Goal: Transaction & Acquisition: Obtain resource

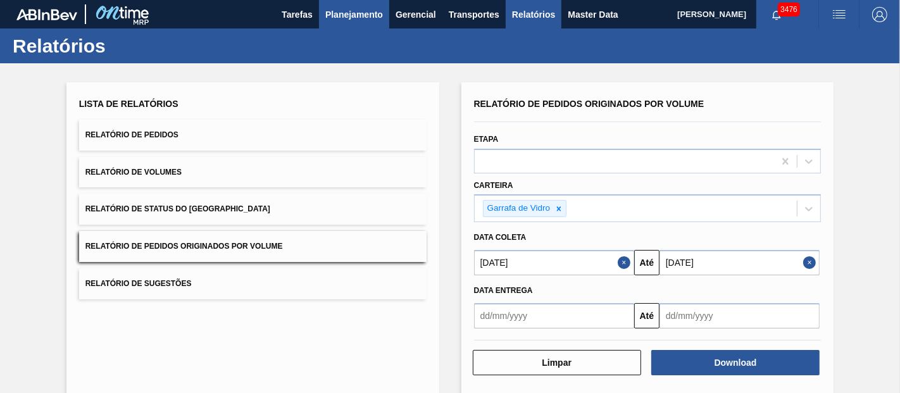
click at [366, 13] on span "Planejamento" at bounding box center [354, 14] width 58 height 15
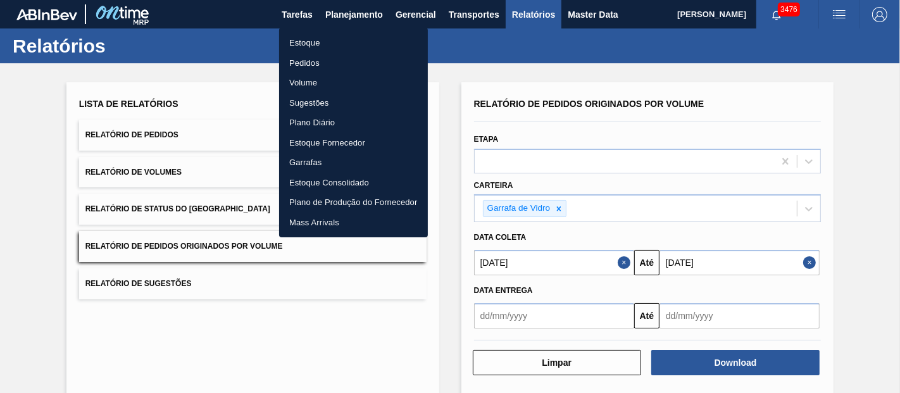
click at [308, 61] on li "Pedidos" at bounding box center [353, 63] width 149 height 20
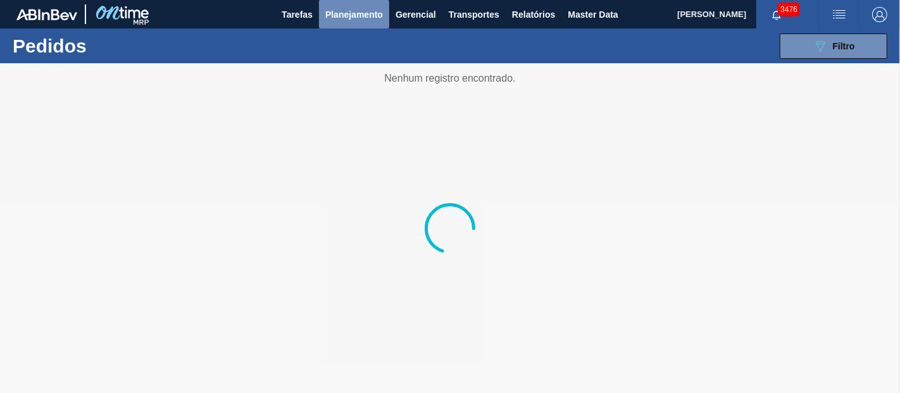
click at [372, 14] on span "Planejamento" at bounding box center [354, 14] width 58 height 15
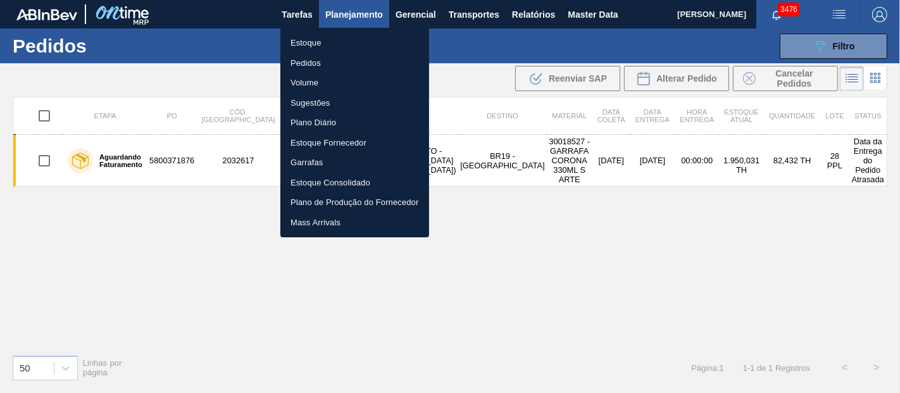
click at [684, 263] on div at bounding box center [450, 196] width 900 height 393
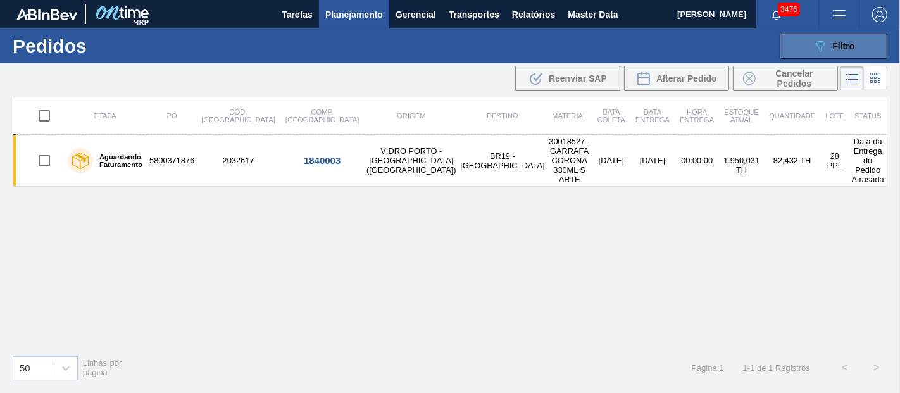
click at [813, 47] on icon "089F7B8B-B2A5-4AFE-B5C0-19BA573D28AC" at bounding box center [820, 46] width 15 height 15
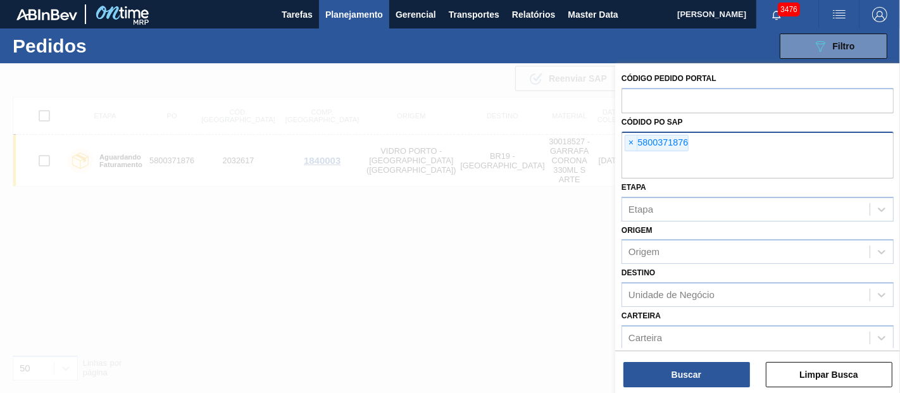
click at [623, 140] on div "× 5800371876" at bounding box center [758, 155] width 272 height 47
click at [633, 143] on span "×" at bounding box center [632, 143] width 12 height 15
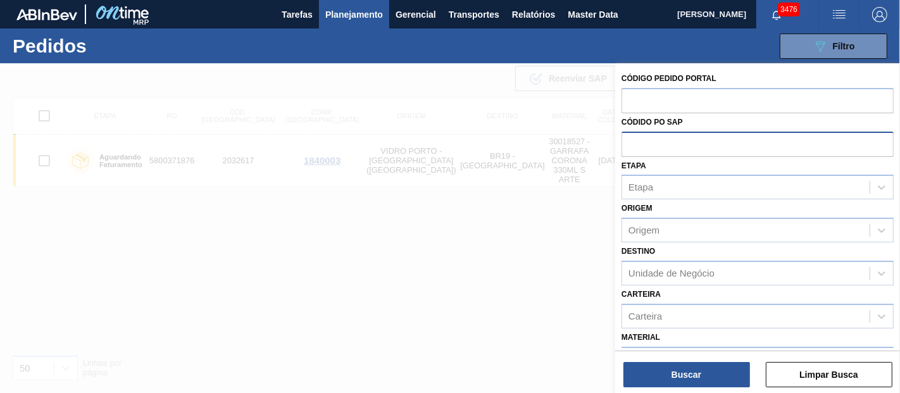
paste input "text"
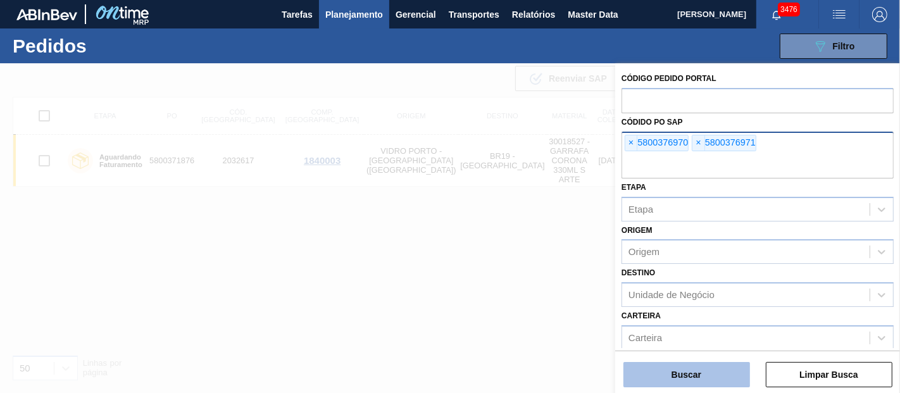
click at [700, 374] on button "Buscar" at bounding box center [687, 374] width 127 height 25
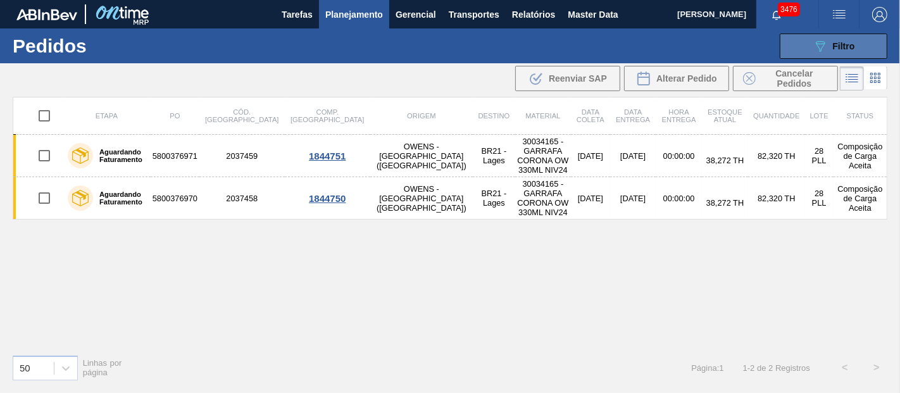
click at [813, 42] on icon "089F7B8B-B2A5-4AFE-B5C0-19BA573D28AC" at bounding box center [820, 46] width 15 height 15
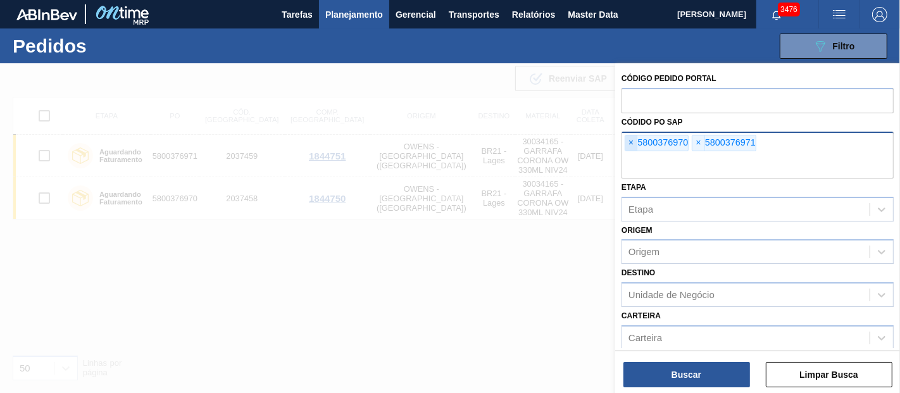
click at [631, 136] on span "×" at bounding box center [632, 143] width 12 height 15
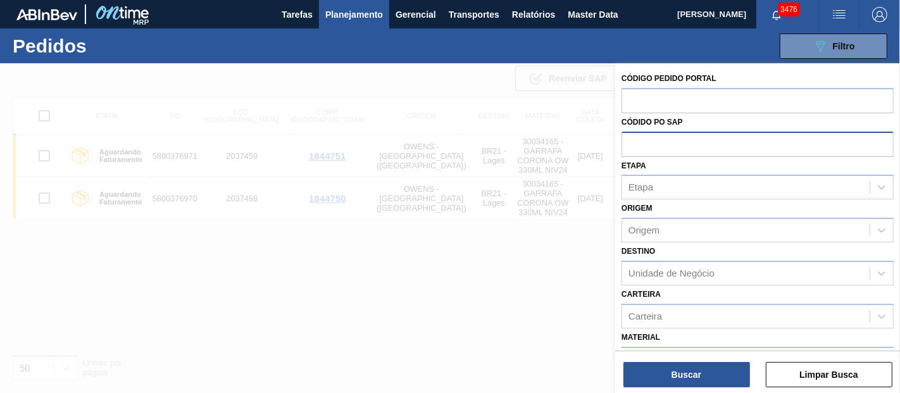
click at [631, 136] on input "text" at bounding box center [758, 144] width 272 height 24
paste input "5800372016"
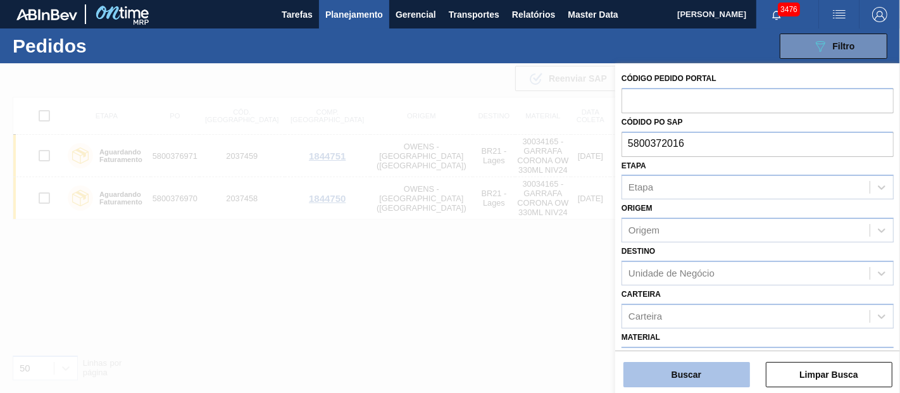
type input "5800372016"
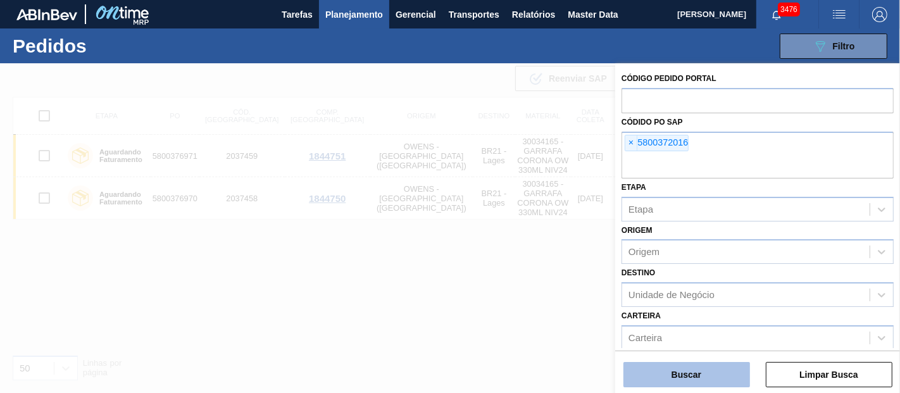
click at [697, 367] on button "Buscar" at bounding box center [687, 374] width 127 height 25
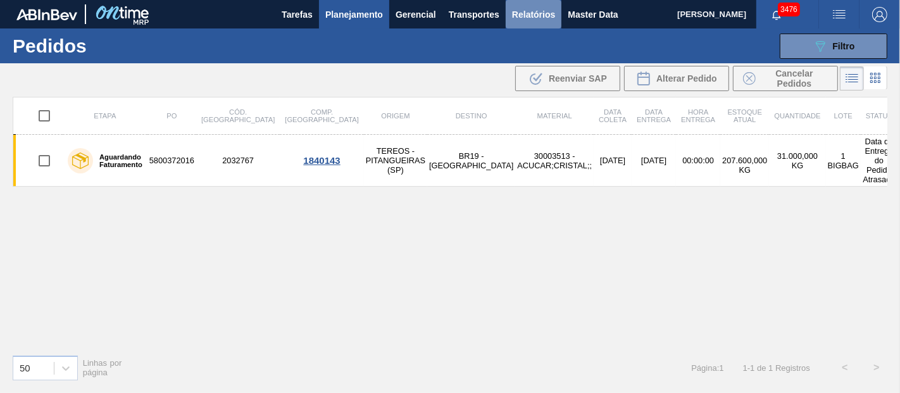
click at [524, 5] on button "Relatórios" at bounding box center [534, 14] width 56 height 28
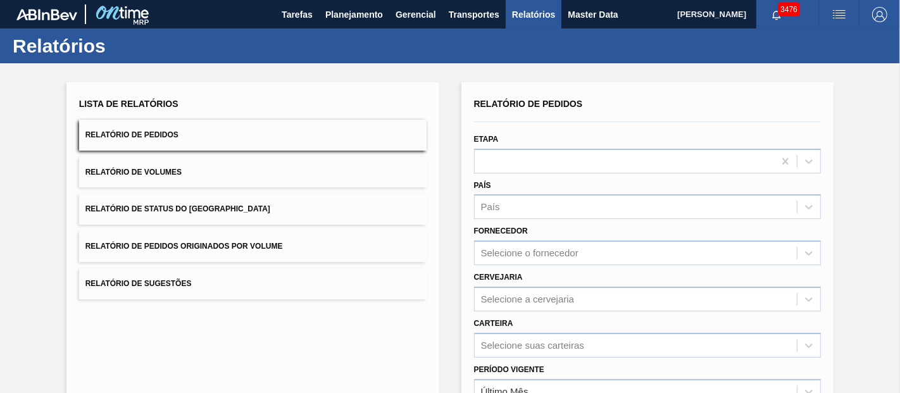
click at [211, 246] on span "Relatório de Pedidos Originados por Volume" at bounding box center [184, 246] width 198 height 9
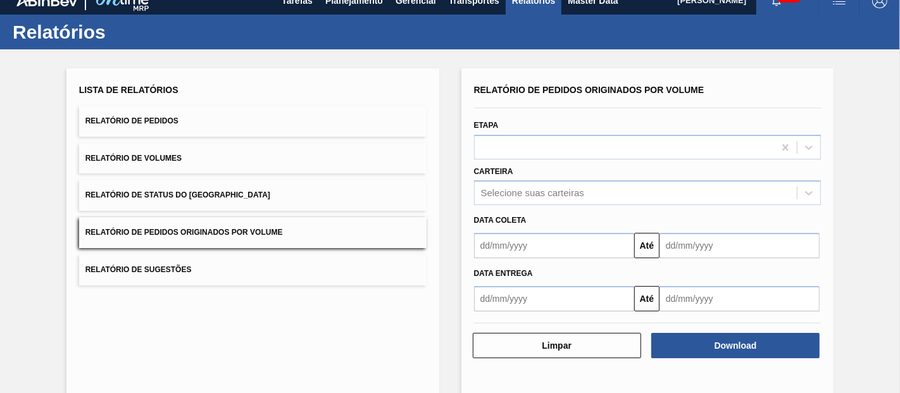
click at [528, 205] on div "Selecione suas carteiras" at bounding box center [648, 192] width 348 height 25
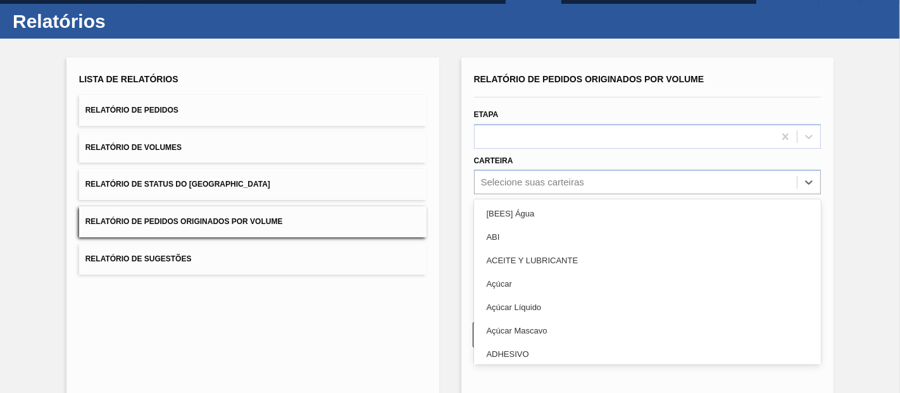
scroll to position [25, 0]
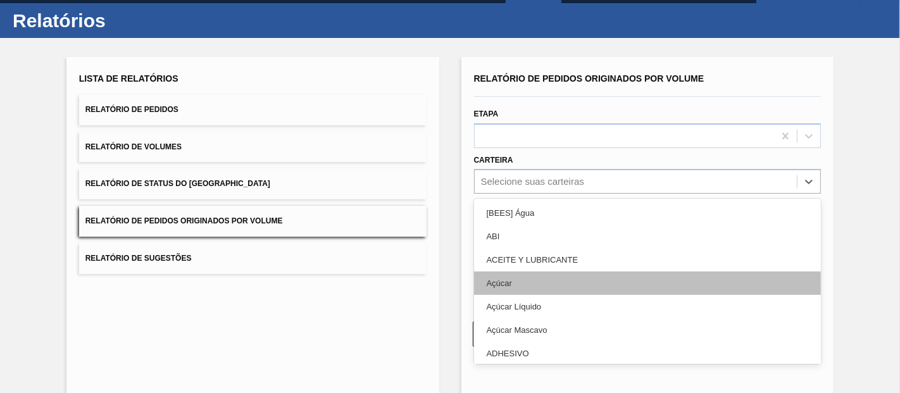
click at [512, 283] on div "Açúcar" at bounding box center [648, 283] width 348 height 23
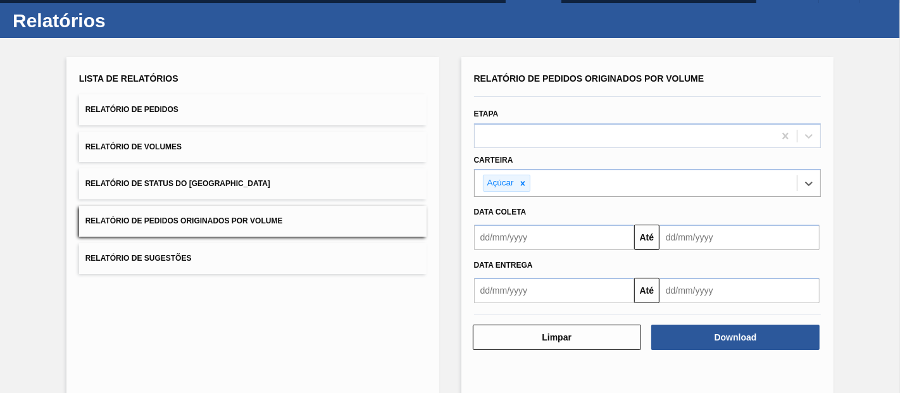
click at [530, 232] on input "text" at bounding box center [554, 237] width 160 height 25
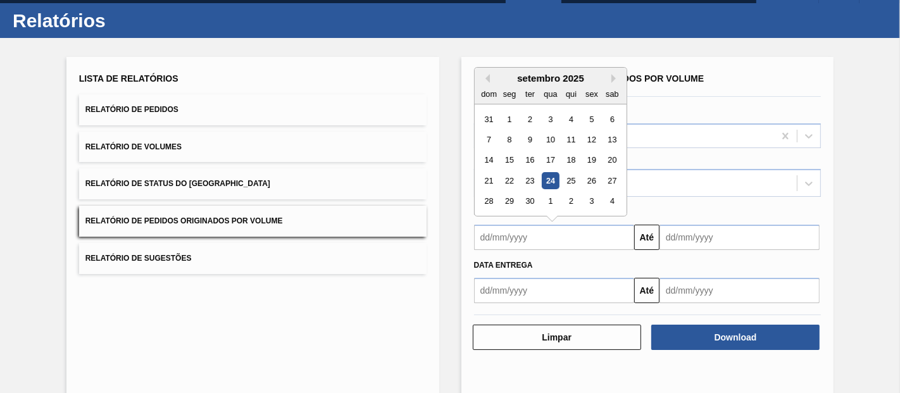
click at [509, 111] on div "1" at bounding box center [509, 119] width 17 height 17
type input "[DATE]"
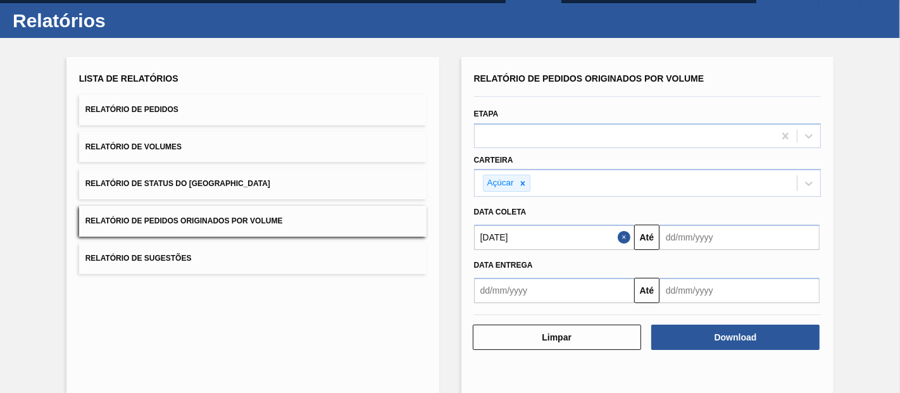
click at [686, 234] on input "text" at bounding box center [740, 237] width 160 height 25
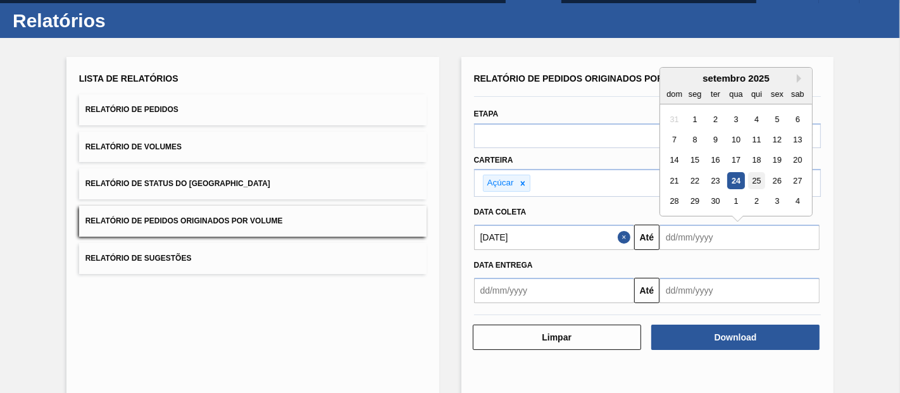
click at [757, 184] on div "25" at bounding box center [757, 180] width 17 height 17
type input "[DATE]"
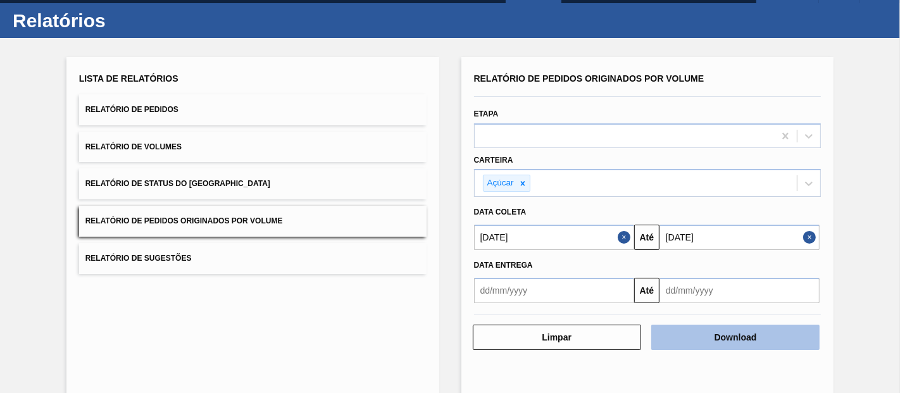
click at [723, 336] on button "Download" at bounding box center [736, 337] width 168 height 25
